Goal: Find contact information: Find contact information

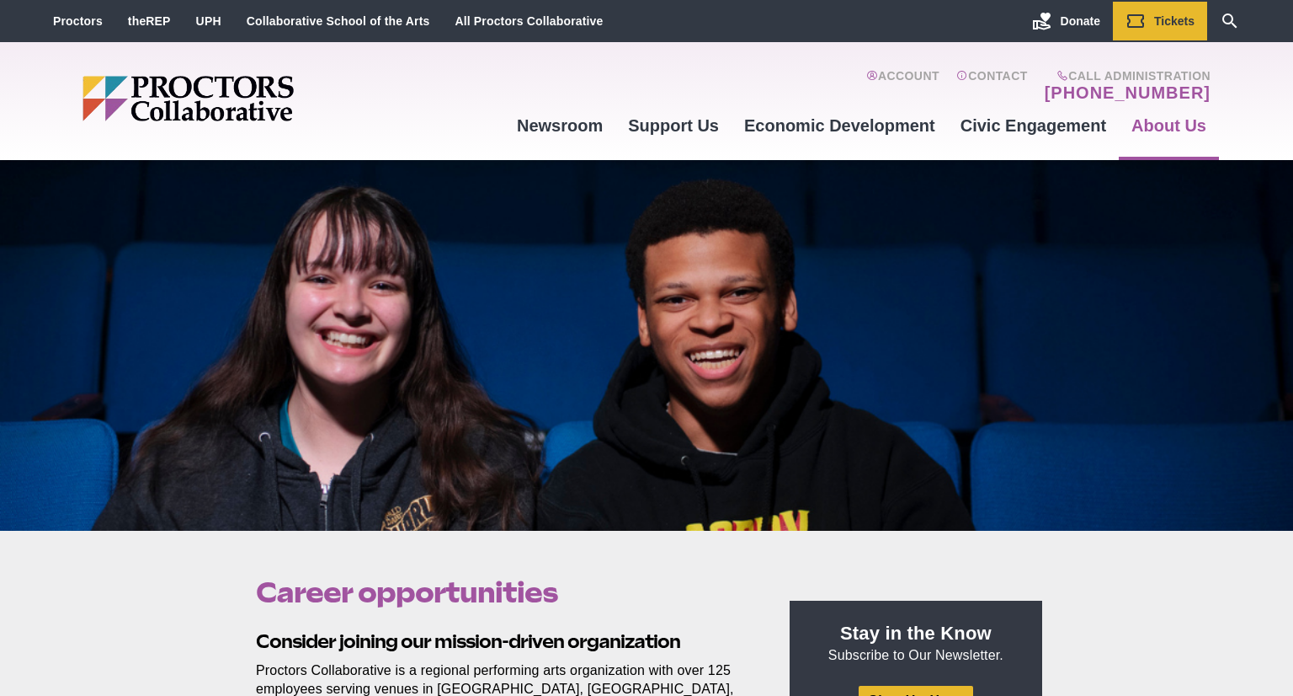
scroll to position [2, 0]
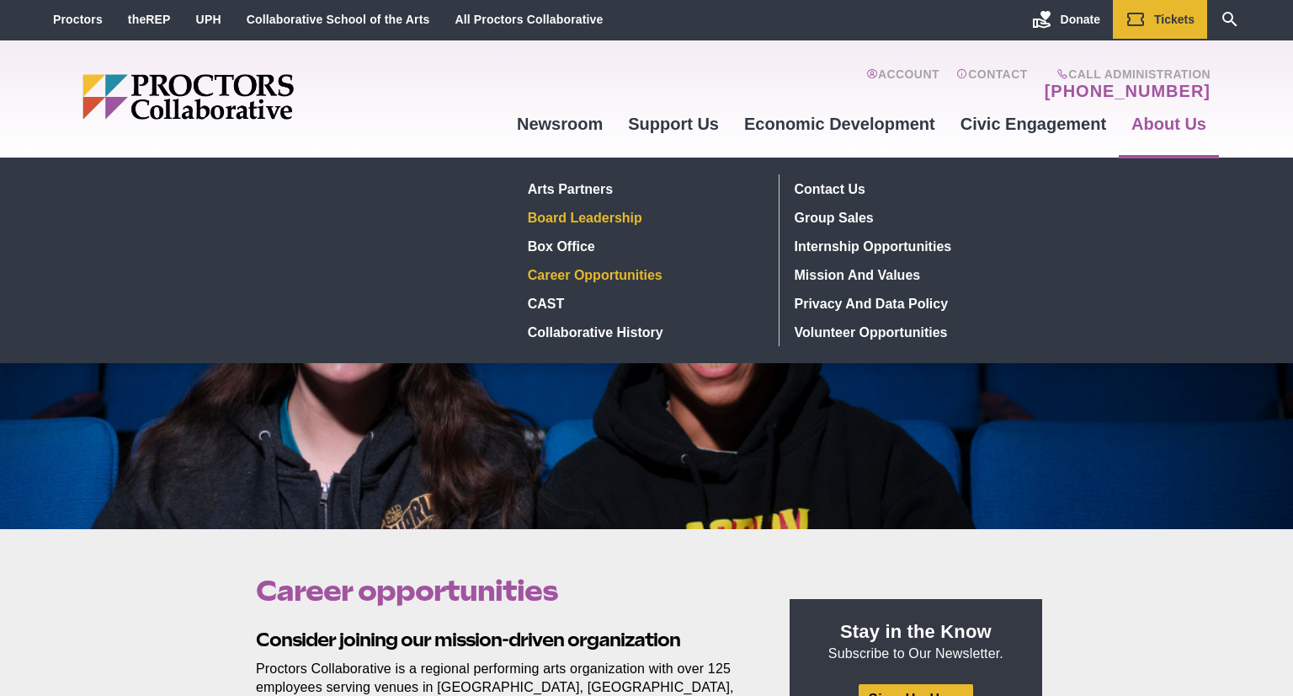
click at [610, 221] on link "Board Leadership" at bounding box center [643, 217] width 245 height 29
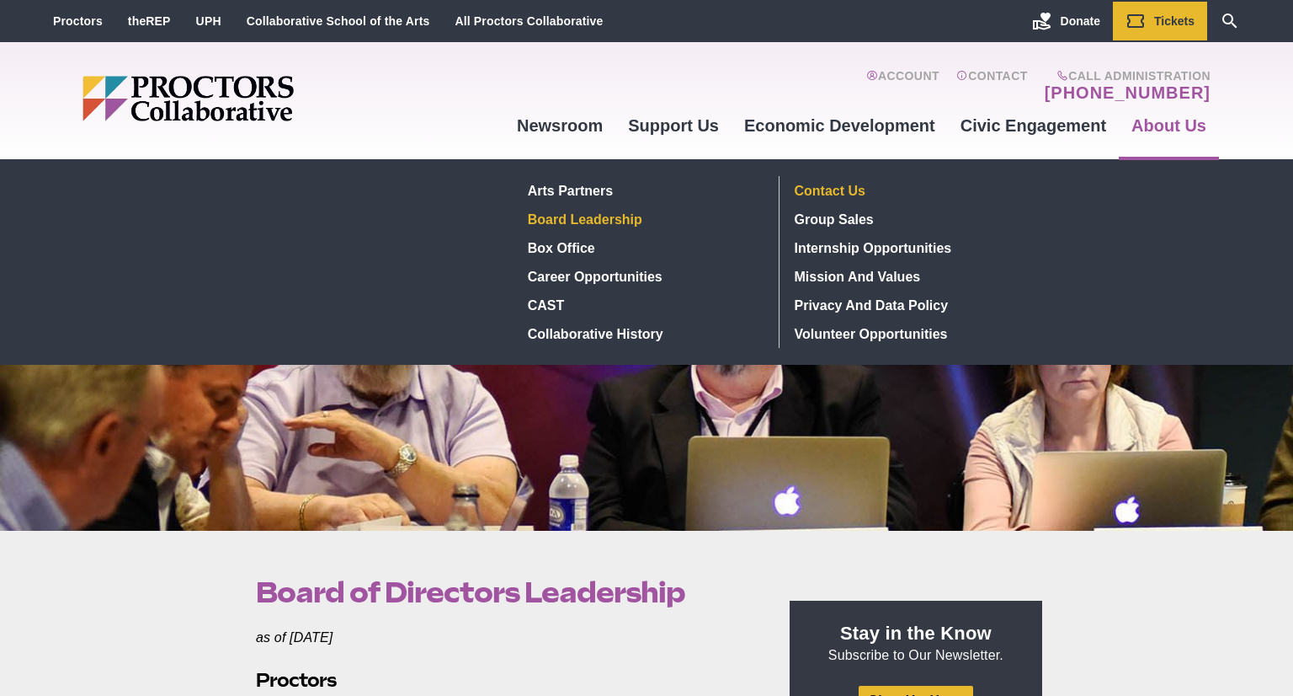
click at [847, 195] on link "Contact Us" at bounding box center [911, 190] width 246 height 29
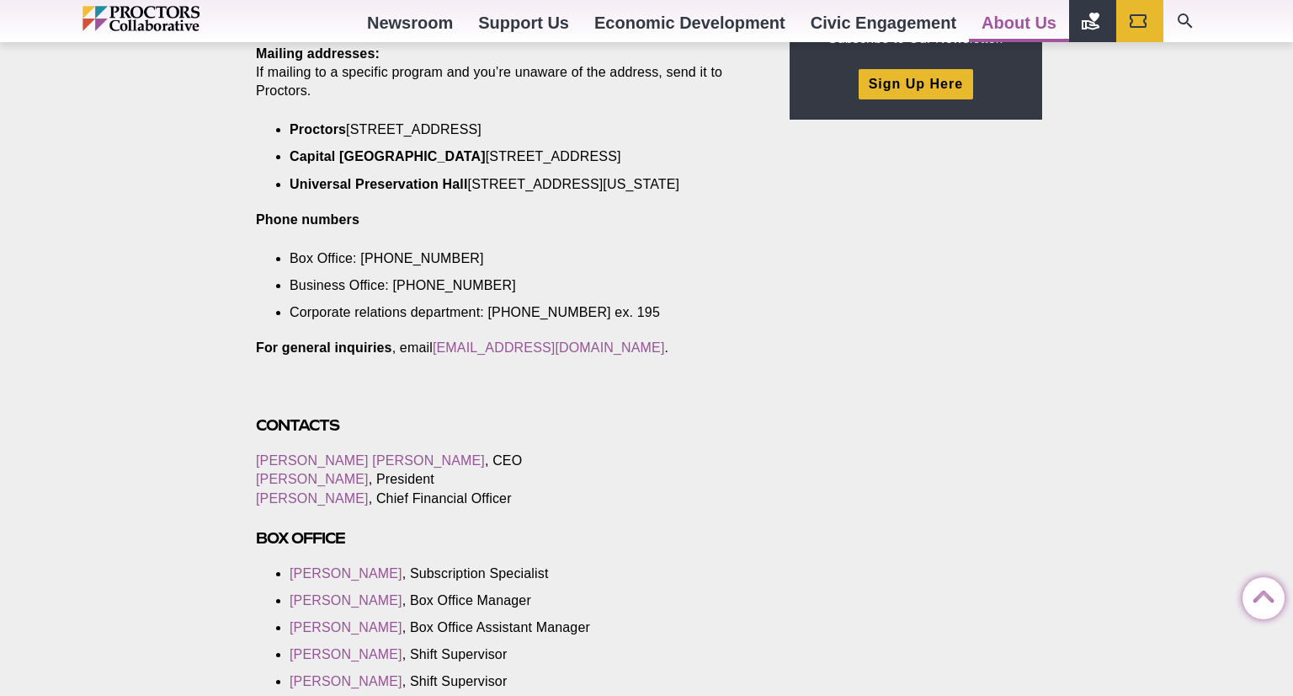
scroll to position [611, 0]
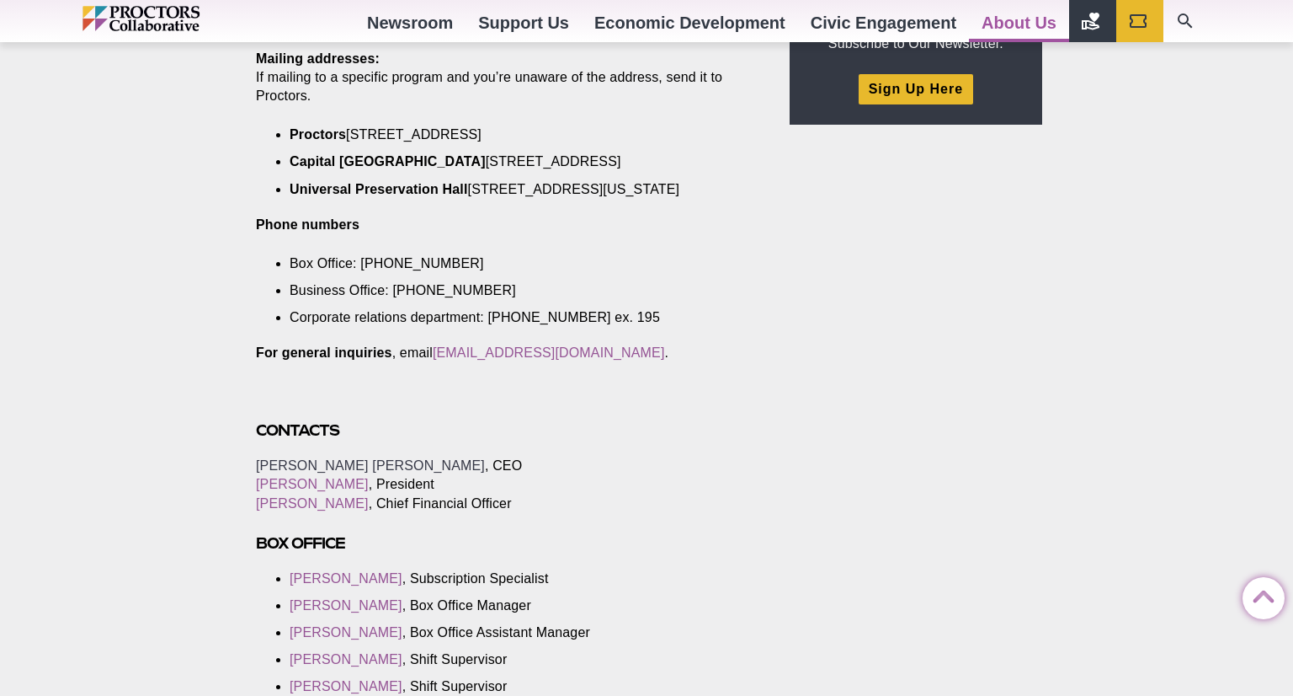
click at [317, 472] on link "[PERSON_NAME] [PERSON_NAME]" at bounding box center [370, 465] width 229 height 14
